Goal: Book appointment/travel/reservation

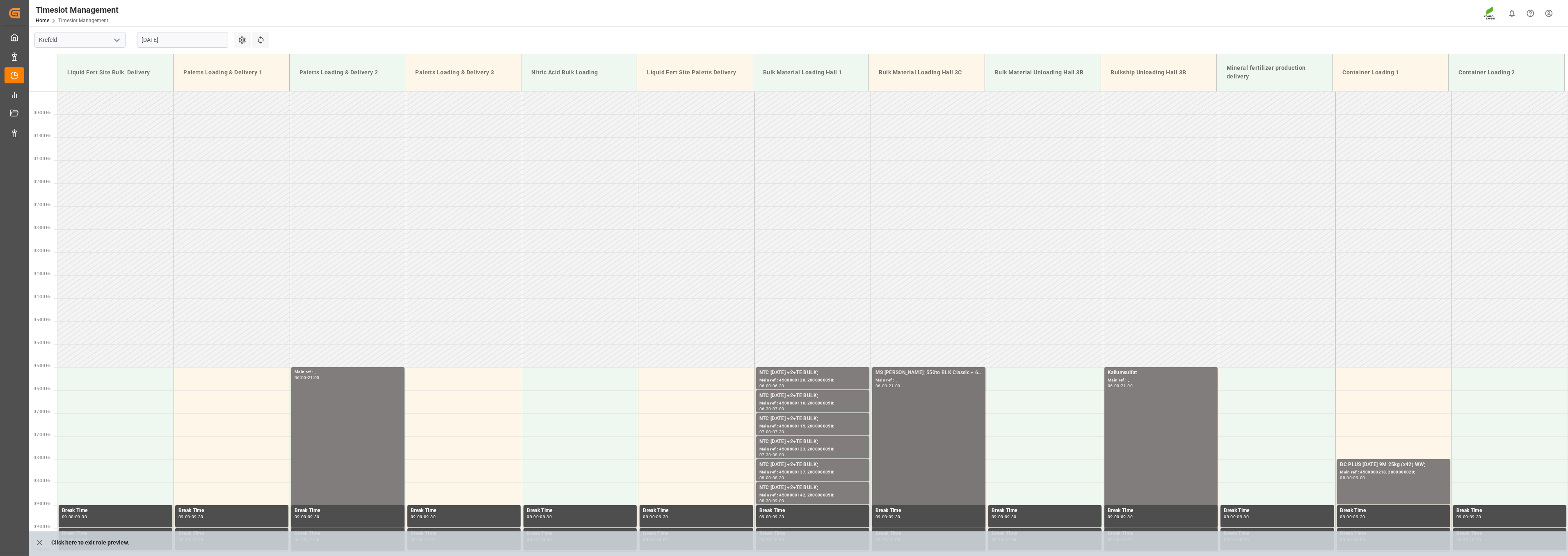
scroll to position [234, 0]
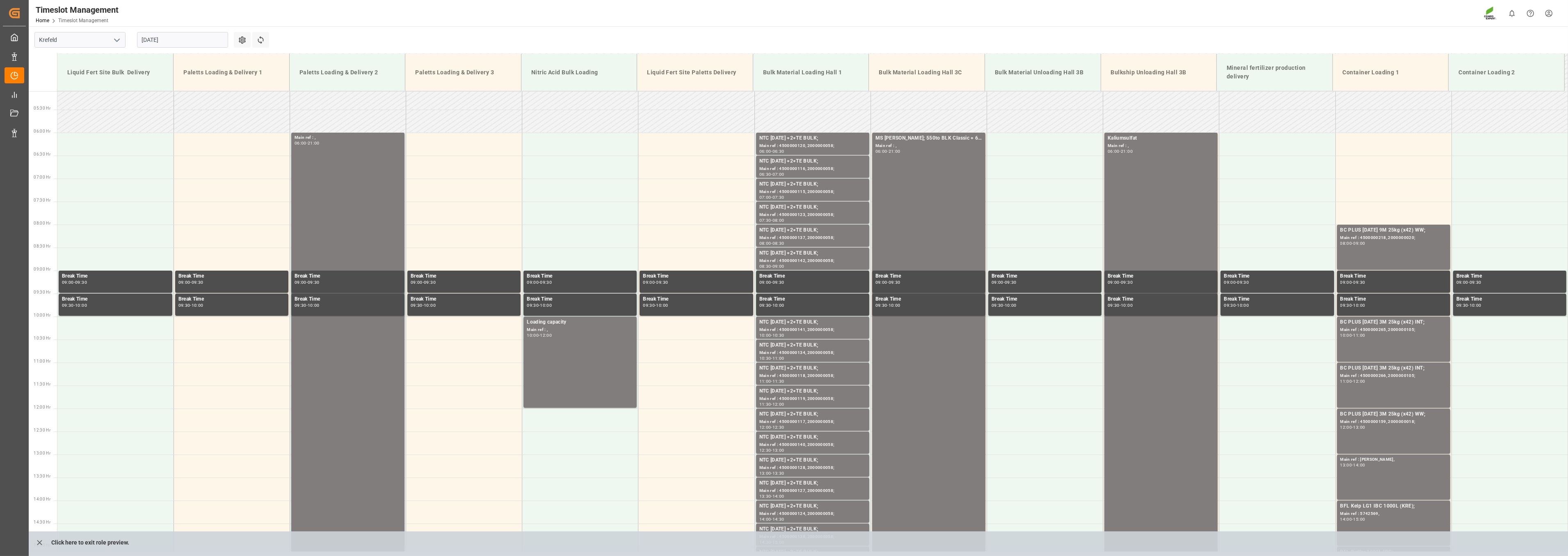
click at [190, 41] on input "[DATE]" at bounding box center [183, 40] width 91 height 15
click at [152, 138] on div "18" at bounding box center [147, 137] width 10 height 10
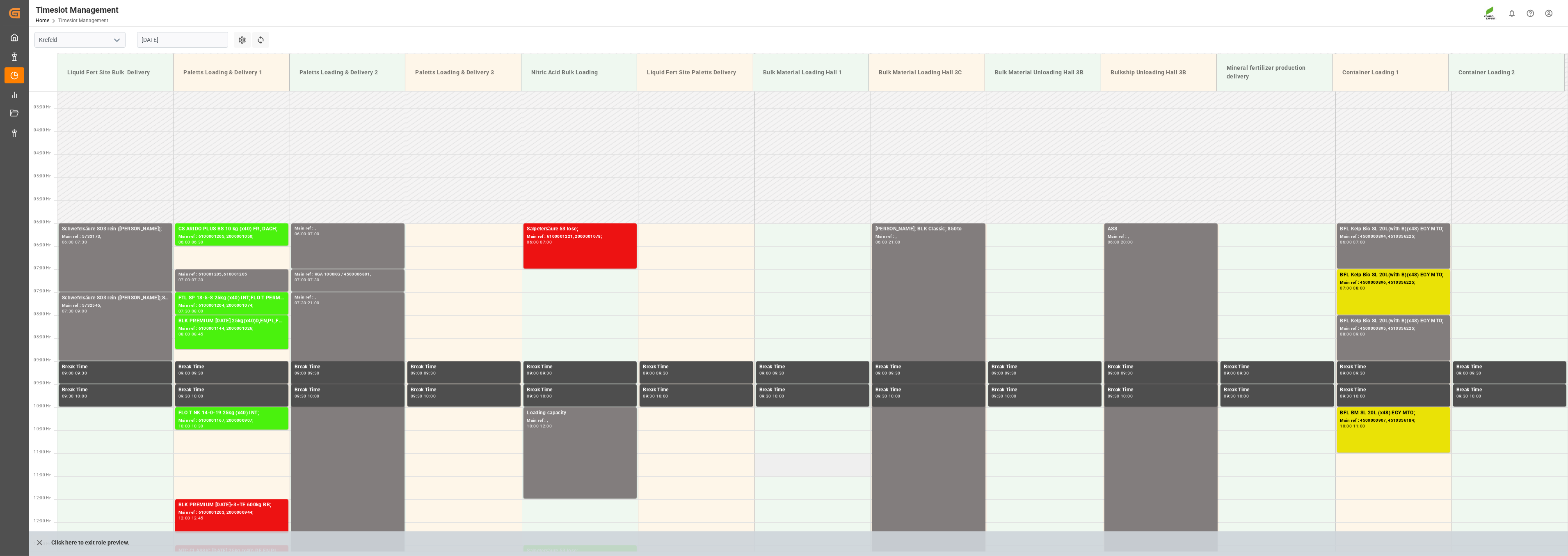
scroll to position [52, 0]
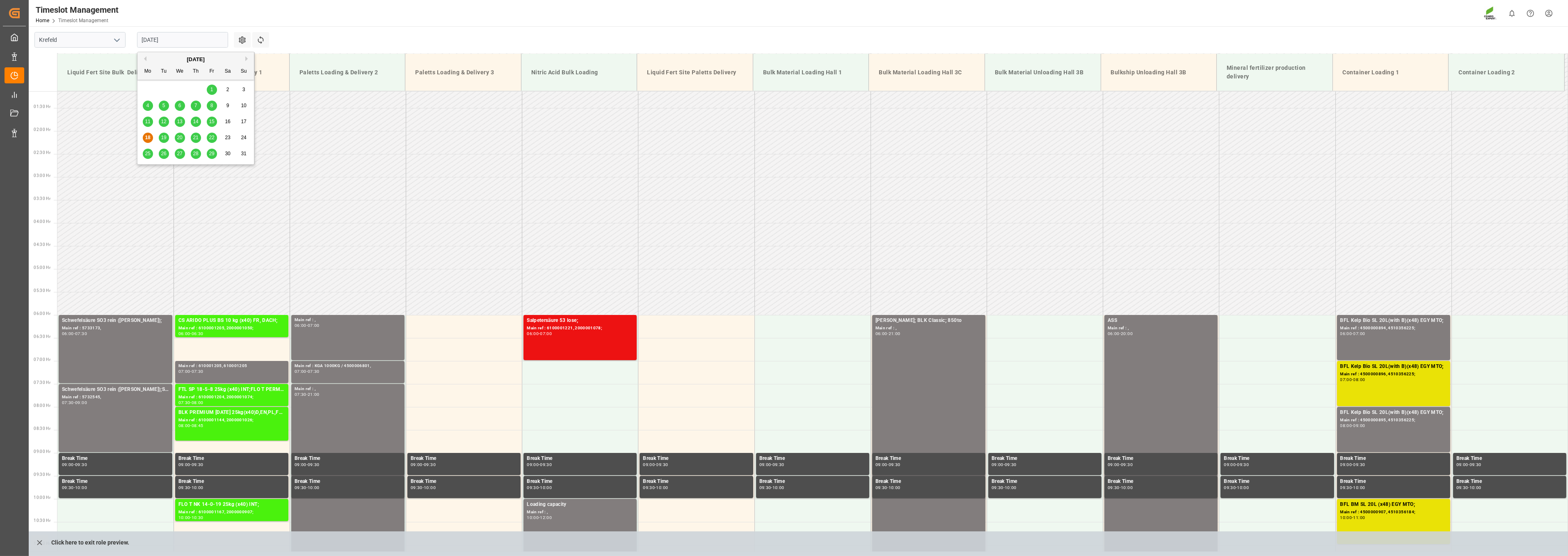
drag, startPoint x: 189, startPoint y: 42, endPoint x: 175, endPoint y: 66, distance: 27.8
click at [188, 42] on input "[DATE]" at bounding box center [183, 40] width 91 height 15
click at [166, 136] on div "19" at bounding box center [163, 137] width 10 height 10
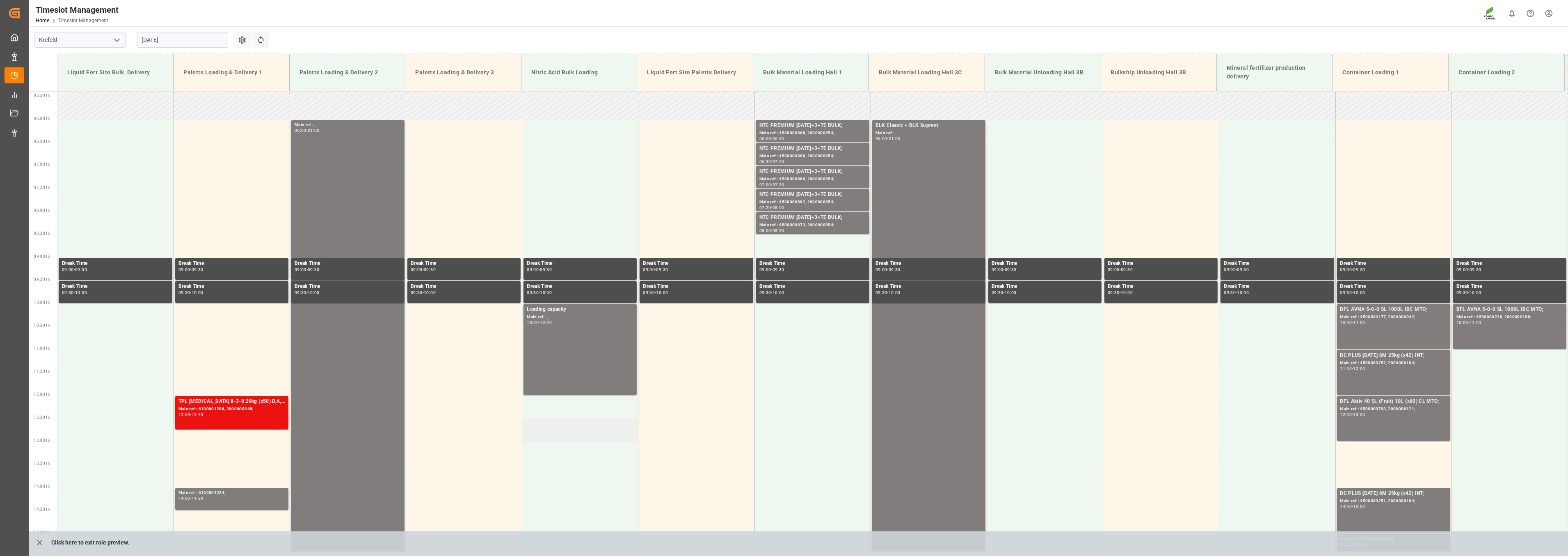
scroll to position [234, 0]
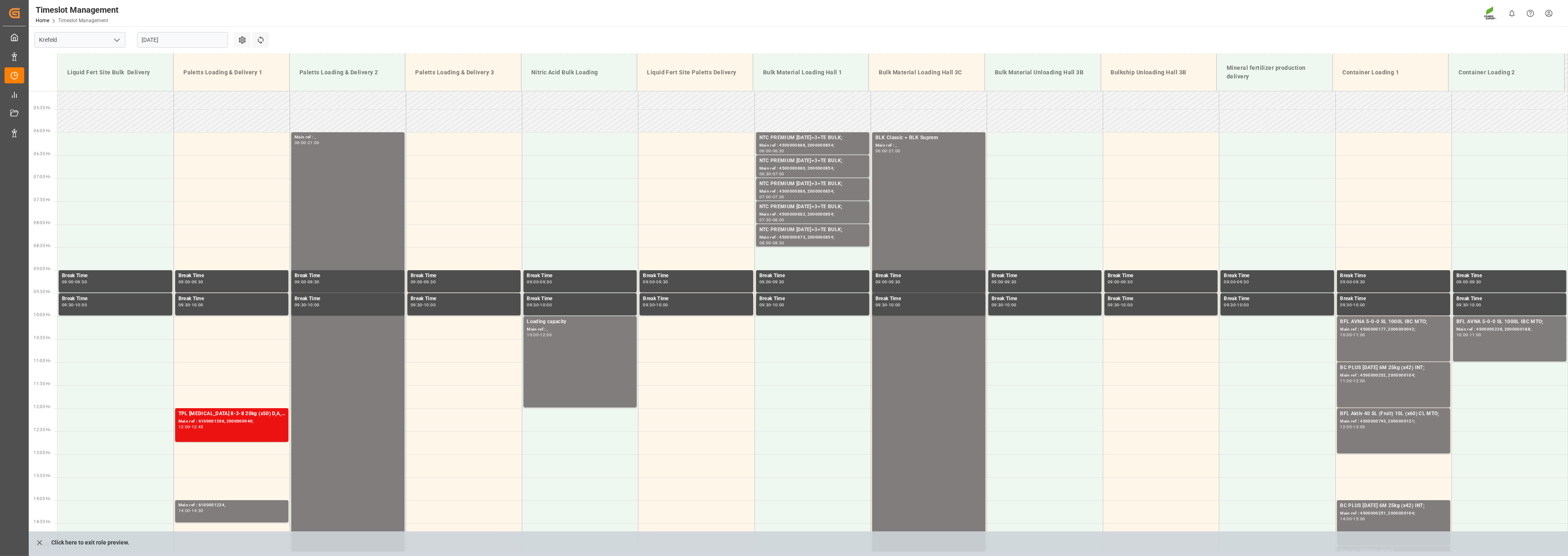
click at [182, 42] on input "[DATE]" at bounding box center [183, 40] width 91 height 15
click at [181, 140] on span "20" at bounding box center [179, 137] width 5 height 5
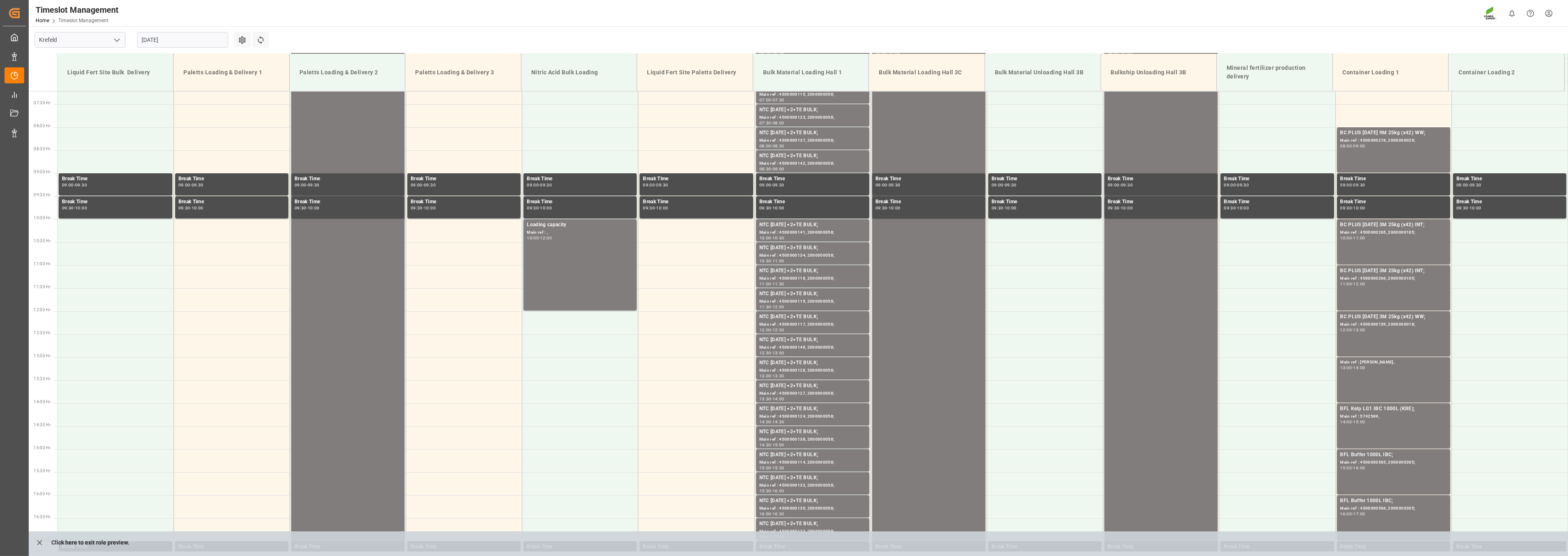
scroll to position [232, 0]
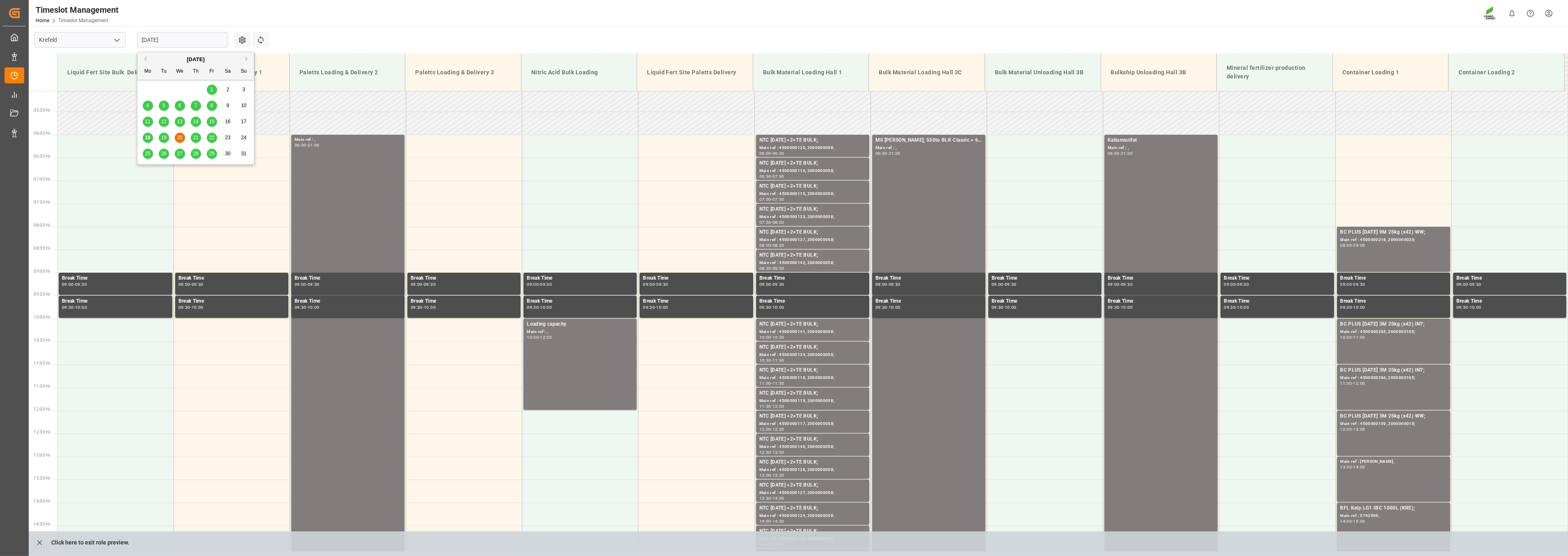
click at [185, 42] on input "[DATE]" at bounding box center [183, 40] width 91 height 15
click at [199, 139] on div "21" at bounding box center [196, 137] width 10 height 10
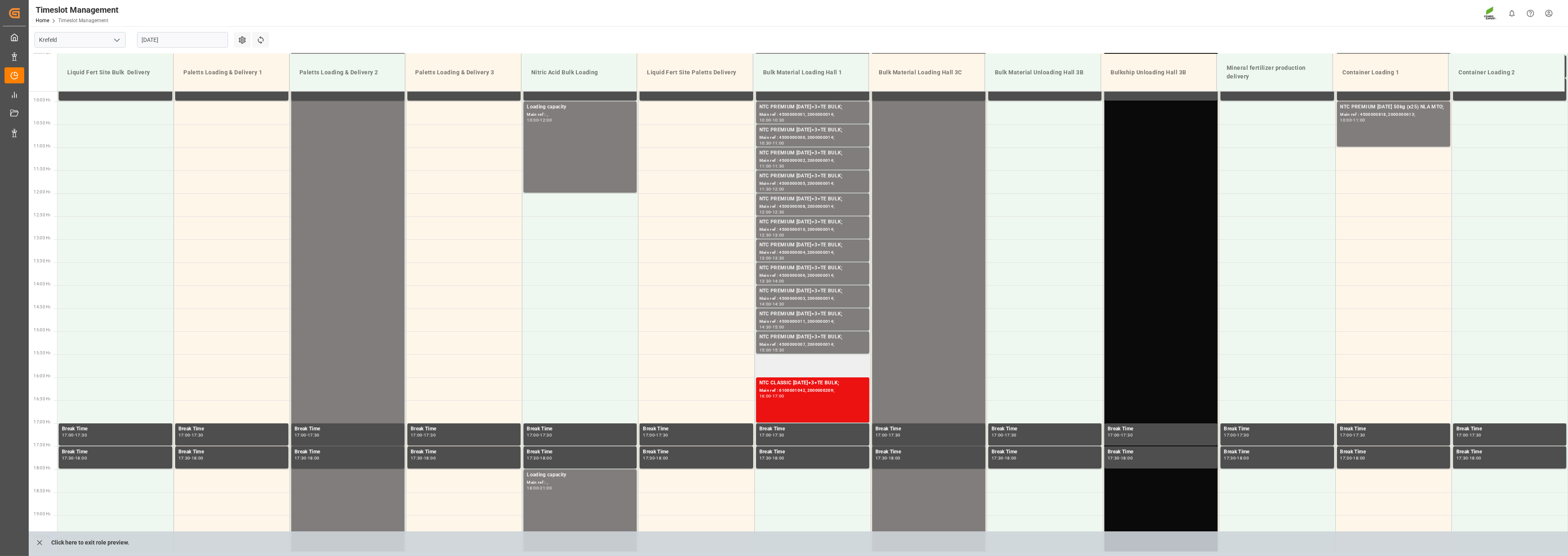
scroll to position [463, 0]
